Goal: Information Seeking & Learning: Learn about a topic

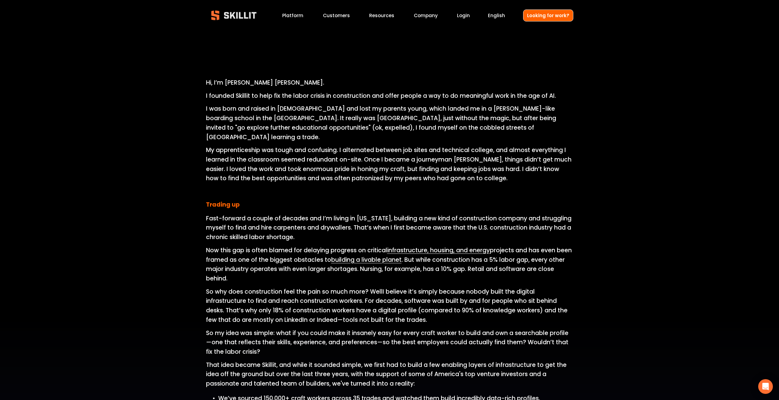
scroll to position [306, 0]
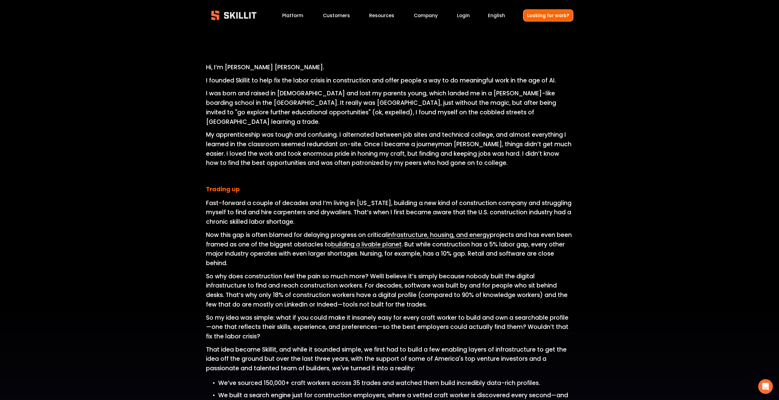
click at [344, 15] on link "Customers" at bounding box center [336, 15] width 27 height 8
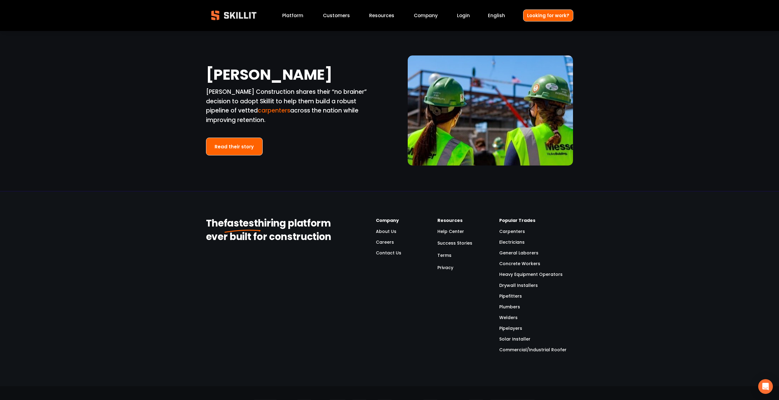
scroll to position [1408, 0]
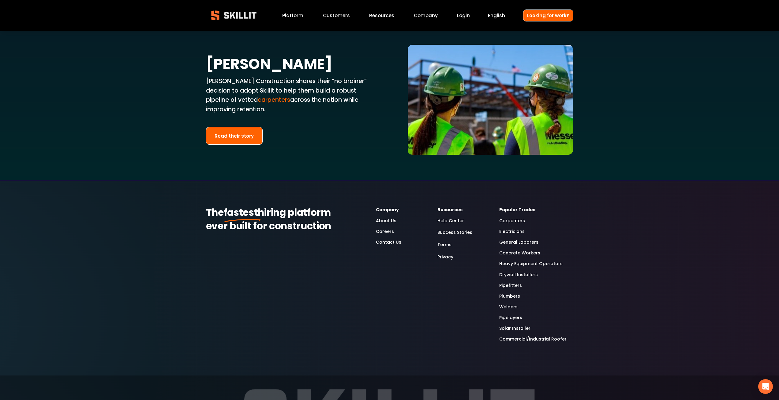
click at [292, 14] on link "Platform" at bounding box center [292, 15] width 21 height 8
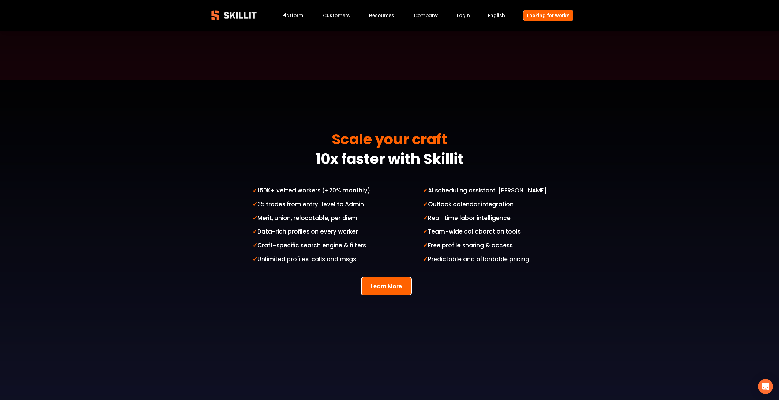
scroll to position [1776, 0]
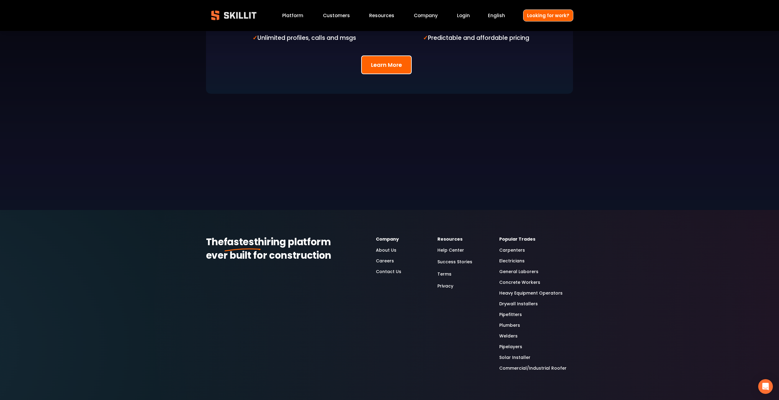
click at [524, 268] on link "General Laborers" at bounding box center [518, 271] width 39 height 7
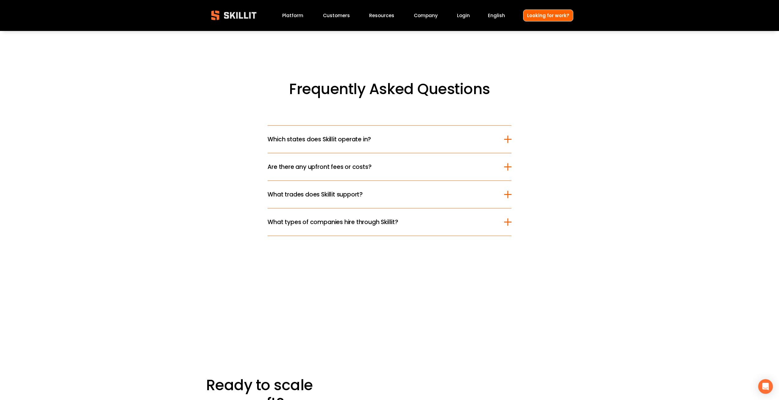
scroll to position [1736, 0]
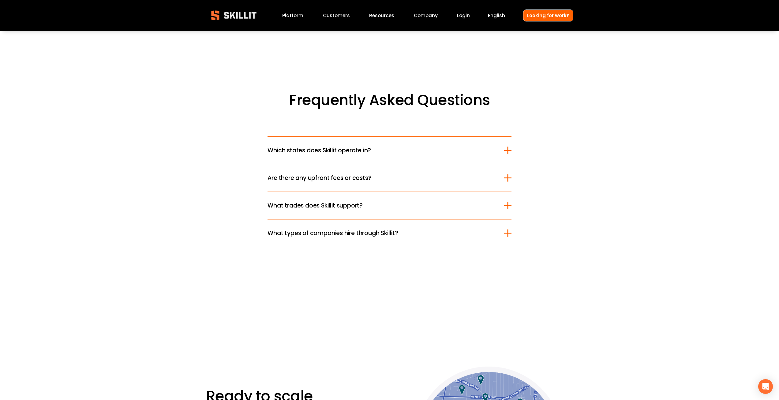
click at [361, 240] on button "What types of companies hire through Skillit?" at bounding box center [390, 232] width 244 height 27
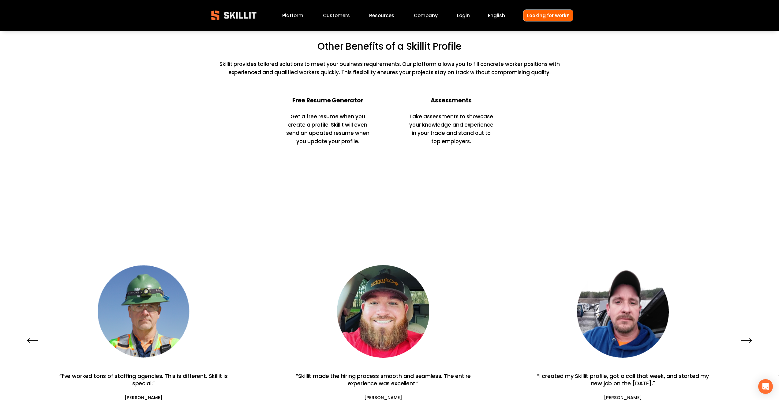
scroll to position [1430, 0]
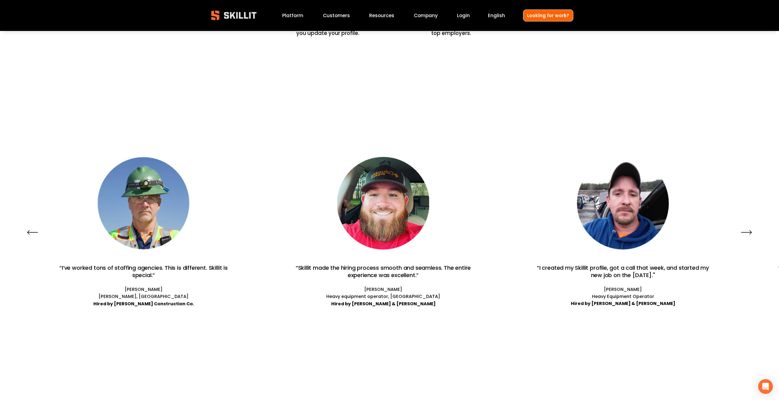
click at [745, 232] on icon "\a \a \a Next\a \a" at bounding box center [746, 232] width 11 height 11
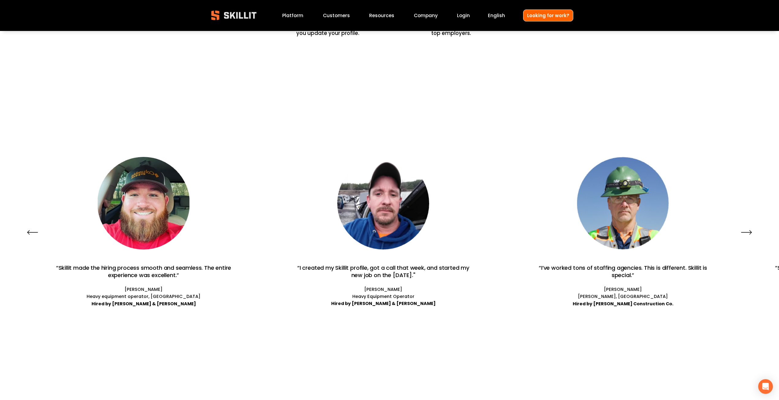
click at [745, 232] on icon "\a \a \a Next\a \a" at bounding box center [746, 232] width 11 height 11
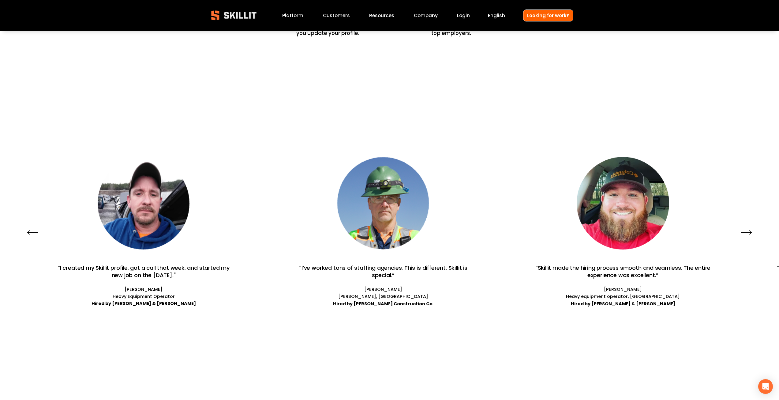
click at [745, 232] on icon "\a \a \a Next\a \a" at bounding box center [746, 232] width 11 height 11
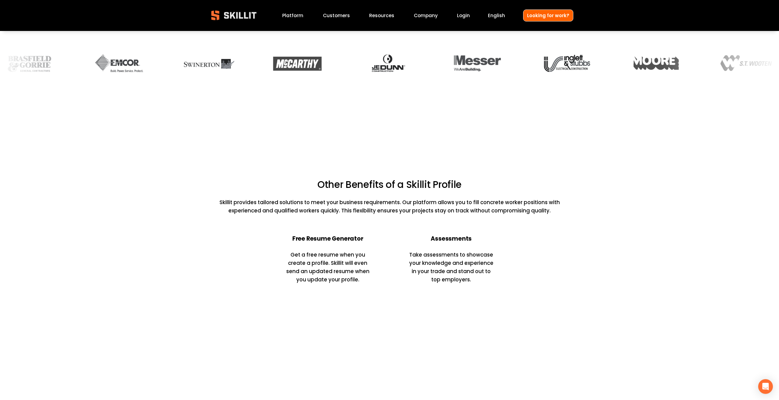
scroll to position [1154, 0]
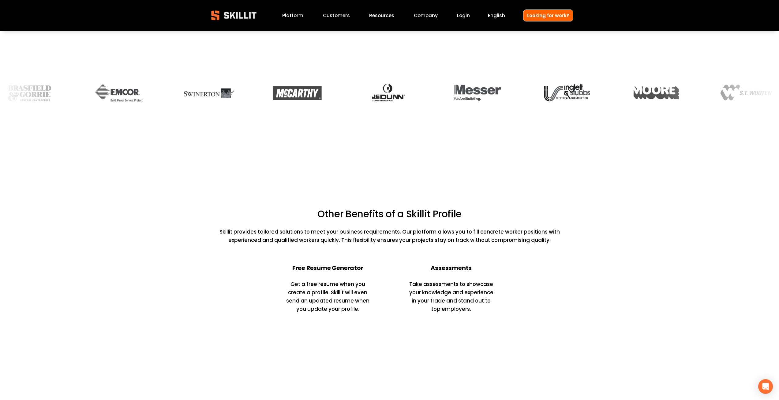
click at [432, 17] on link "Company" at bounding box center [426, 15] width 24 height 8
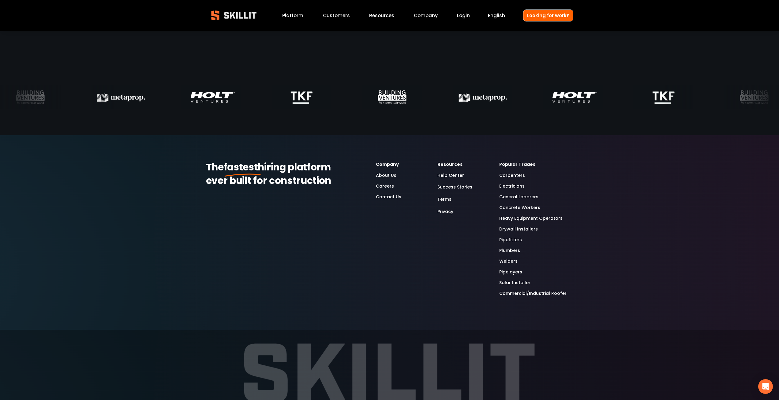
scroll to position [2051, 0]
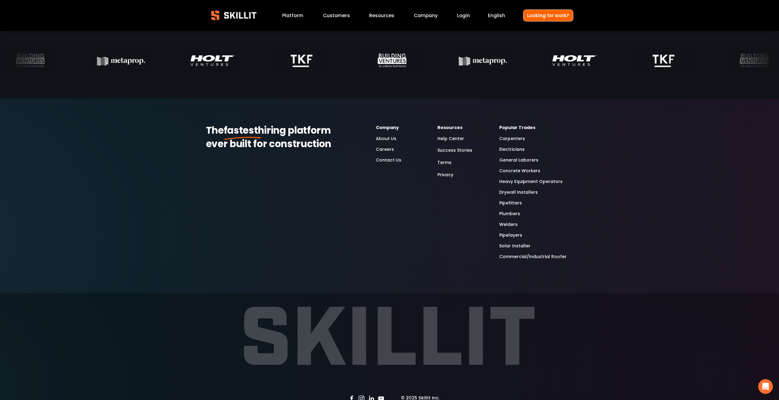
click at [385, 150] on link "Careers" at bounding box center [385, 149] width 18 height 7
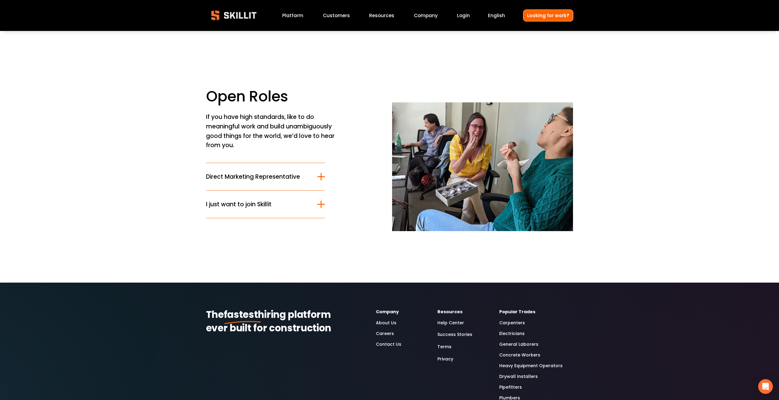
click at [303, 181] on span "Direct Marketing Representative" at bounding box center [262, 176] width 112 height 9
